Goal: Task Accomplishment & Management: Use online tool/utility

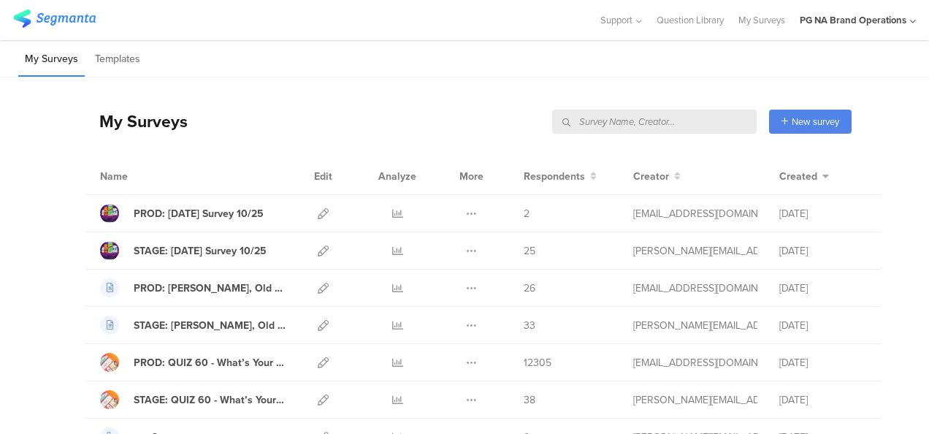
click at [712, 115] on input "text" at bounding box center [654, 122] width 205 height 24
type input "complete profile"
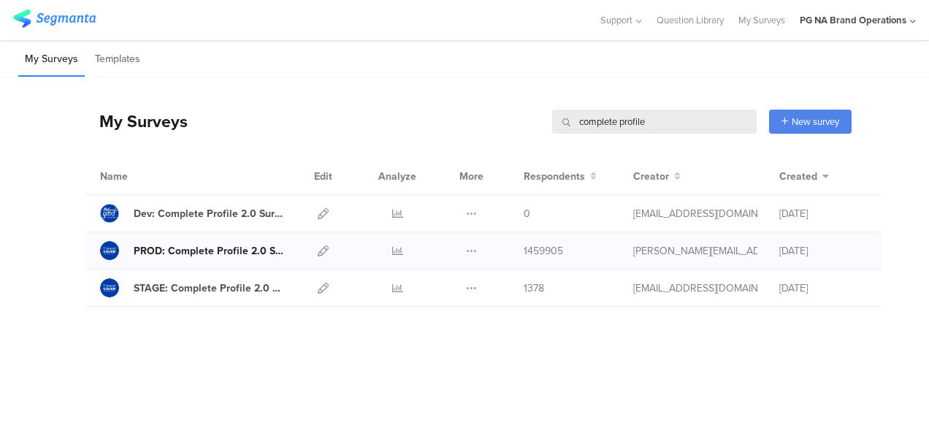
click at [248, 252] on div "PROD: Complete Profile 2.0 Survey" at bounding box center [210, 250] width 152 height 15
click at [327, 248] on icon at bounding box center [323, 251] width 11 height 11
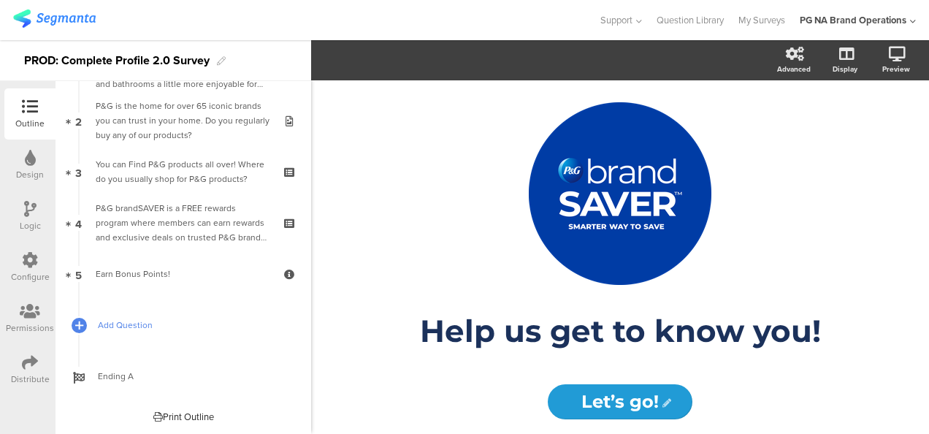
scroll to position [96, 0]
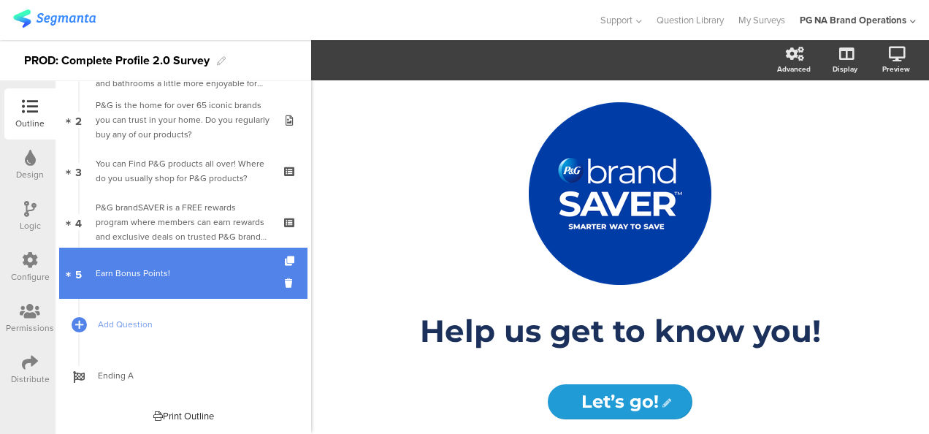
click at [165, 279] on div "Earn Bonus Points!" at bounding box center [183, 273] width 175 height 15
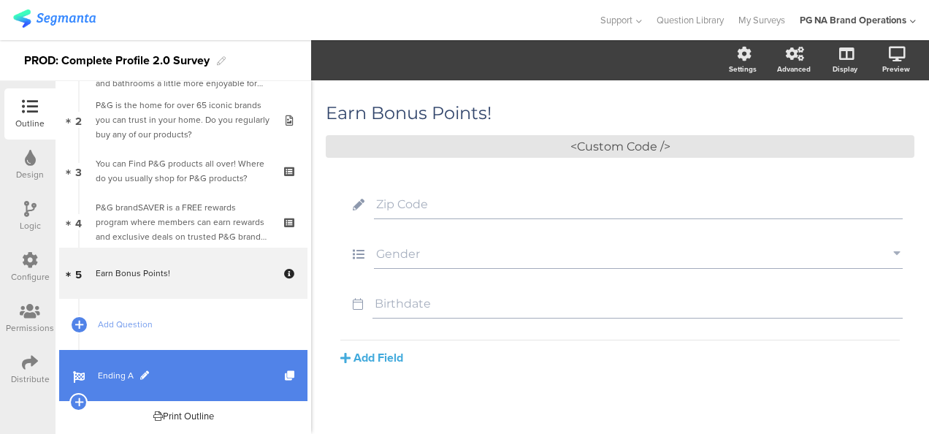
click at [129, 364] on link "Ending A" at bounding box center [183, 375] width 248 height 51
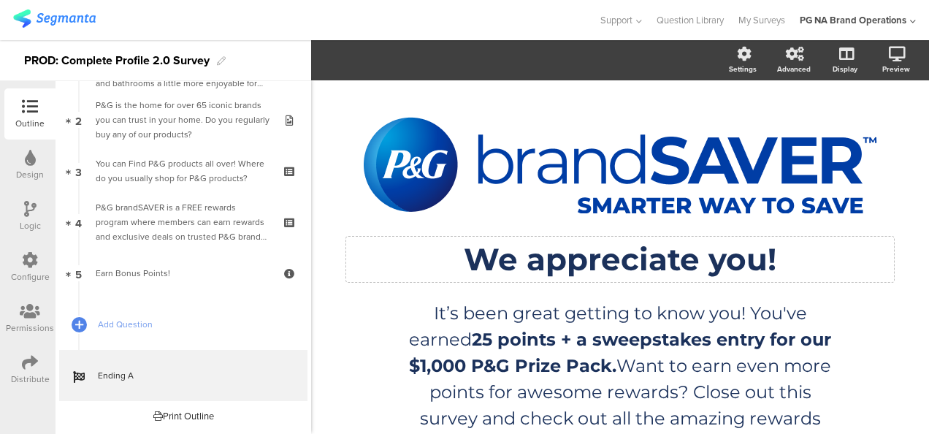
scroll to position [60, 0]
